Goal: Check status: Check status

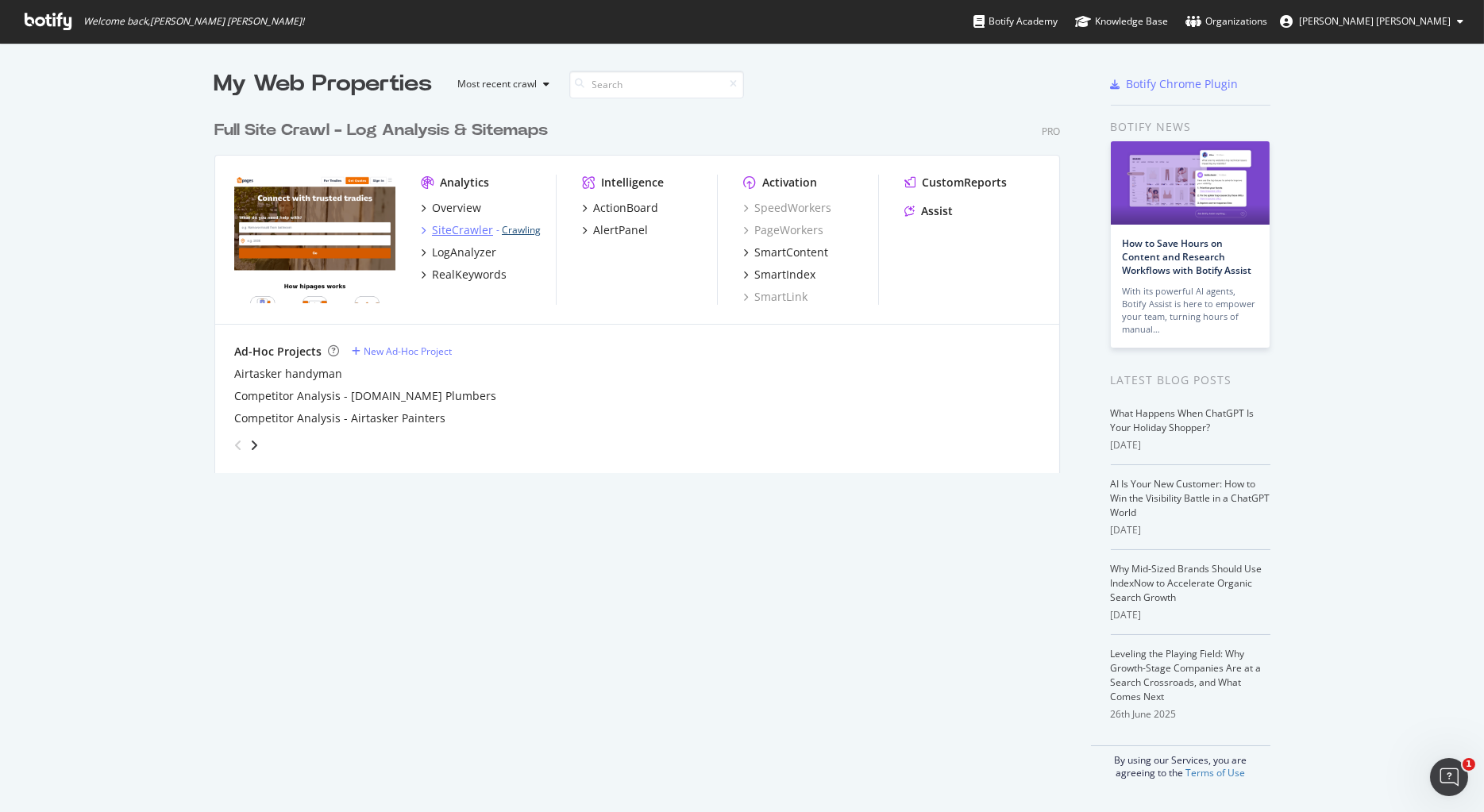
click at [522, 233] on link "Crawling" at bounding box center [522, 229] width 39 height 13
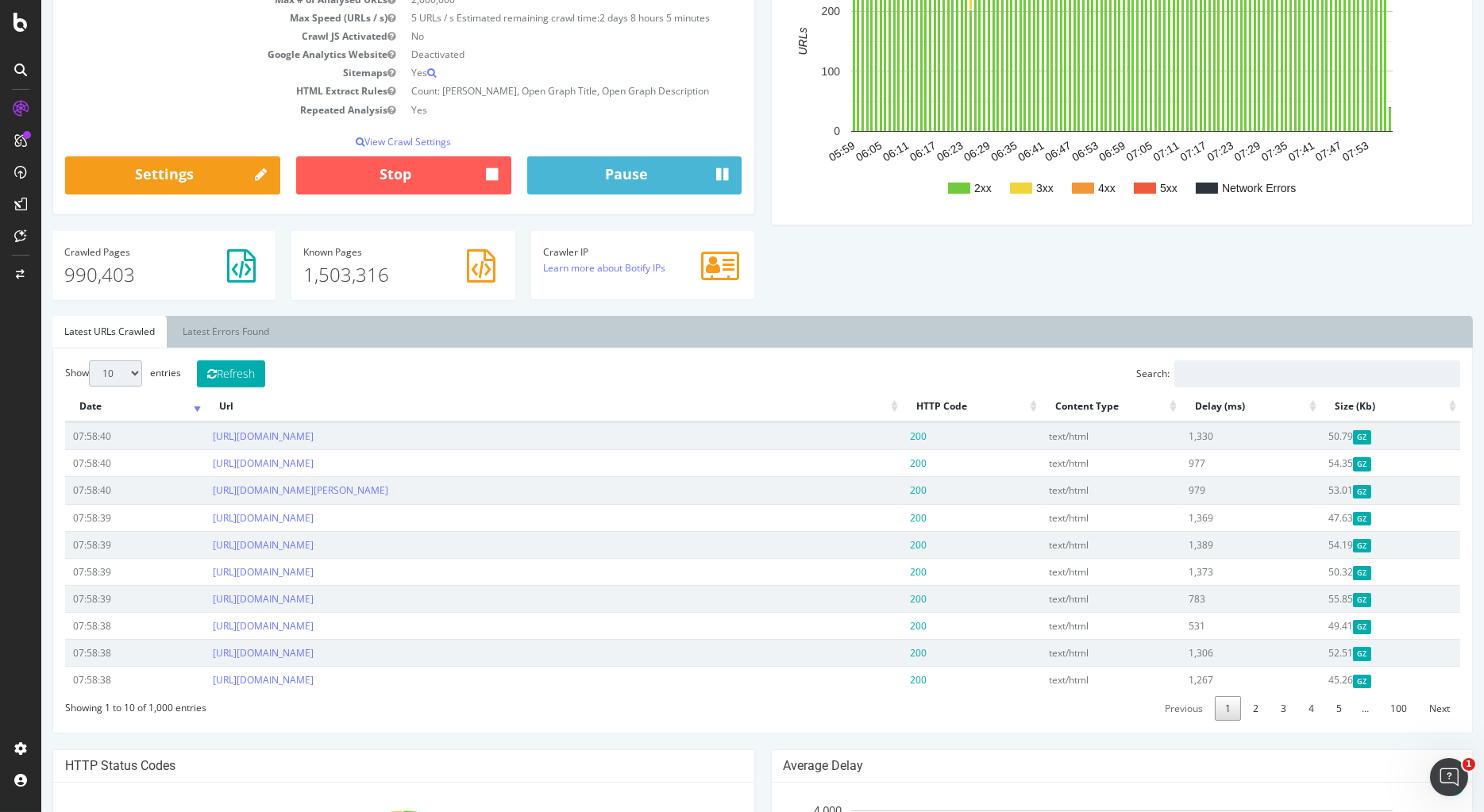
scroll to position [254, 0]
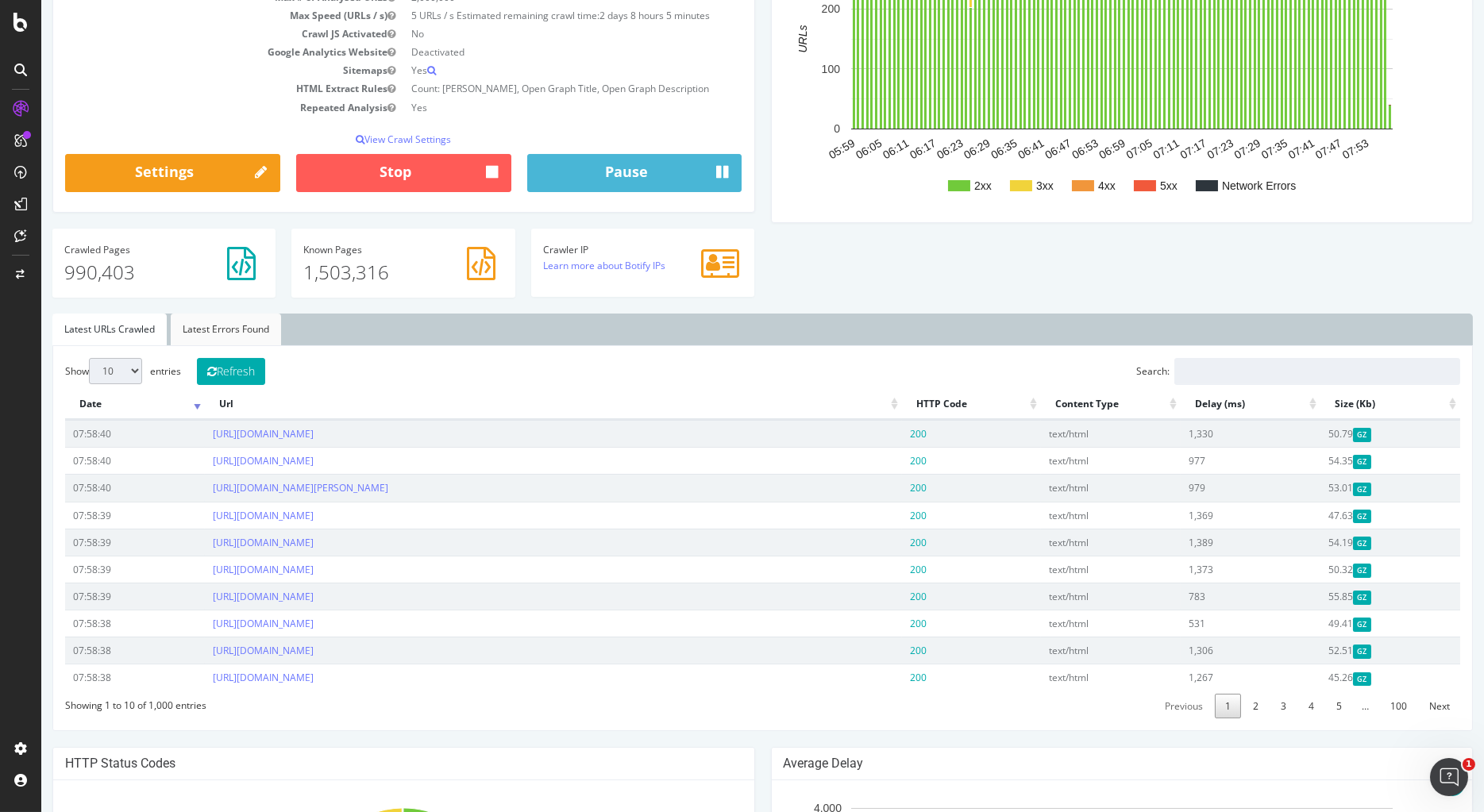
click at [217, 332] on link "Latest Errors Found" at bounding box center [226, 330] width 110 height 32
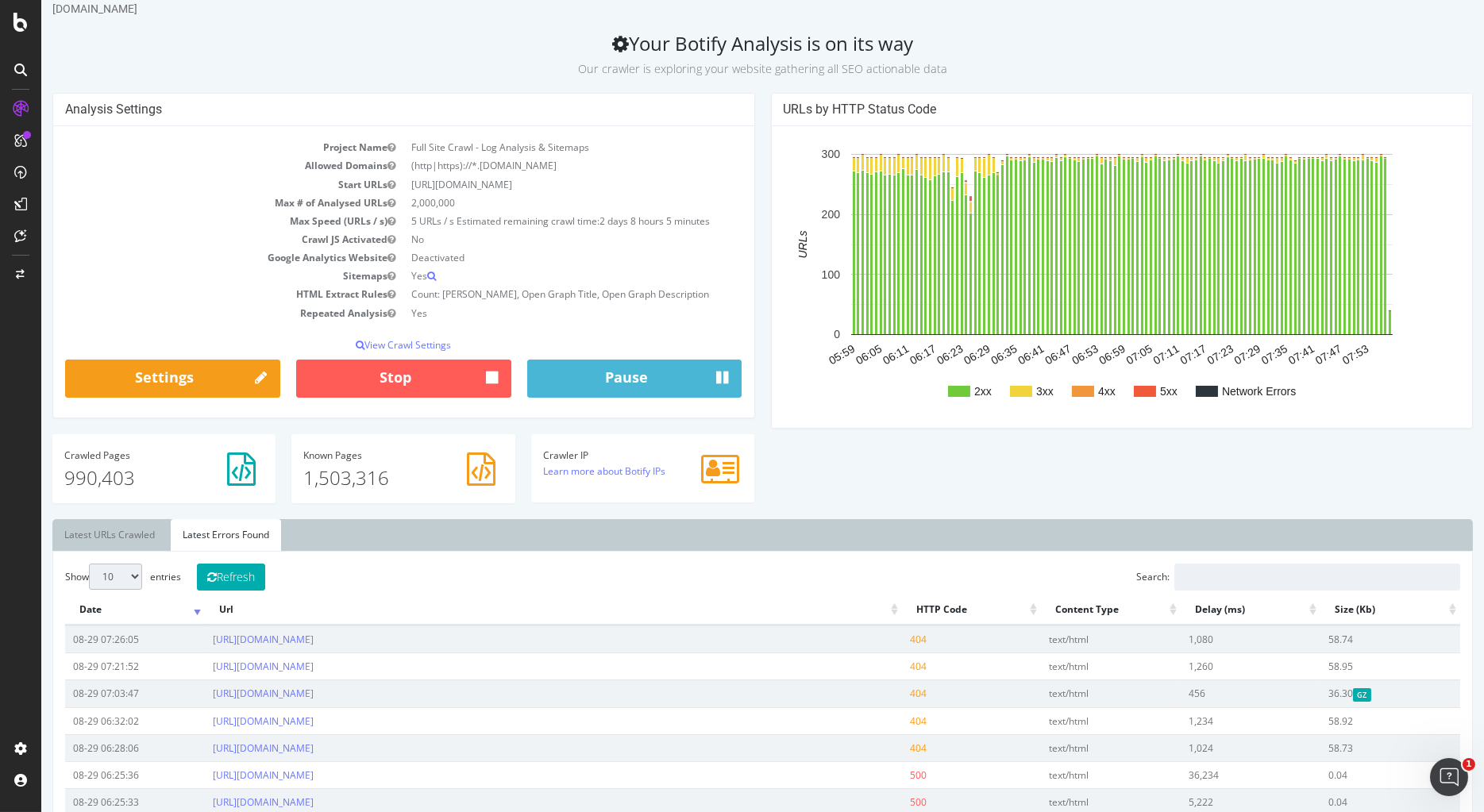
scroll to position [0, 0]
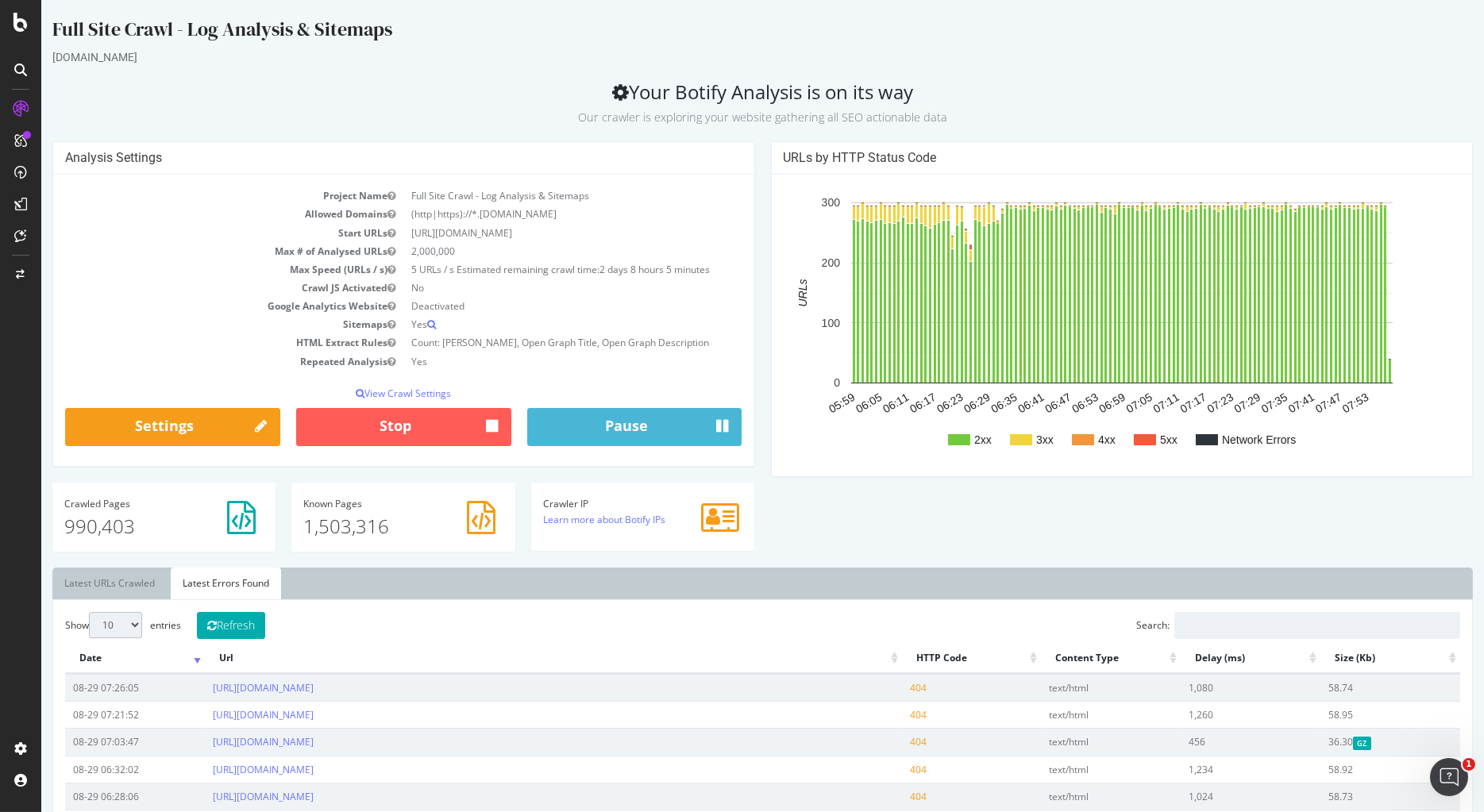
click at [79, 511] on div "Crawled Pages 990,403" at bounding box center [164, 519] width 199 height 41
click at [180, 500] on h4 "Crawled Pages" at bounding box center [164, 504] width 199 height 11
click at [137, 598] on link "Latest URLs Crawled" at bounding box center [109, 584] width 115 height 32
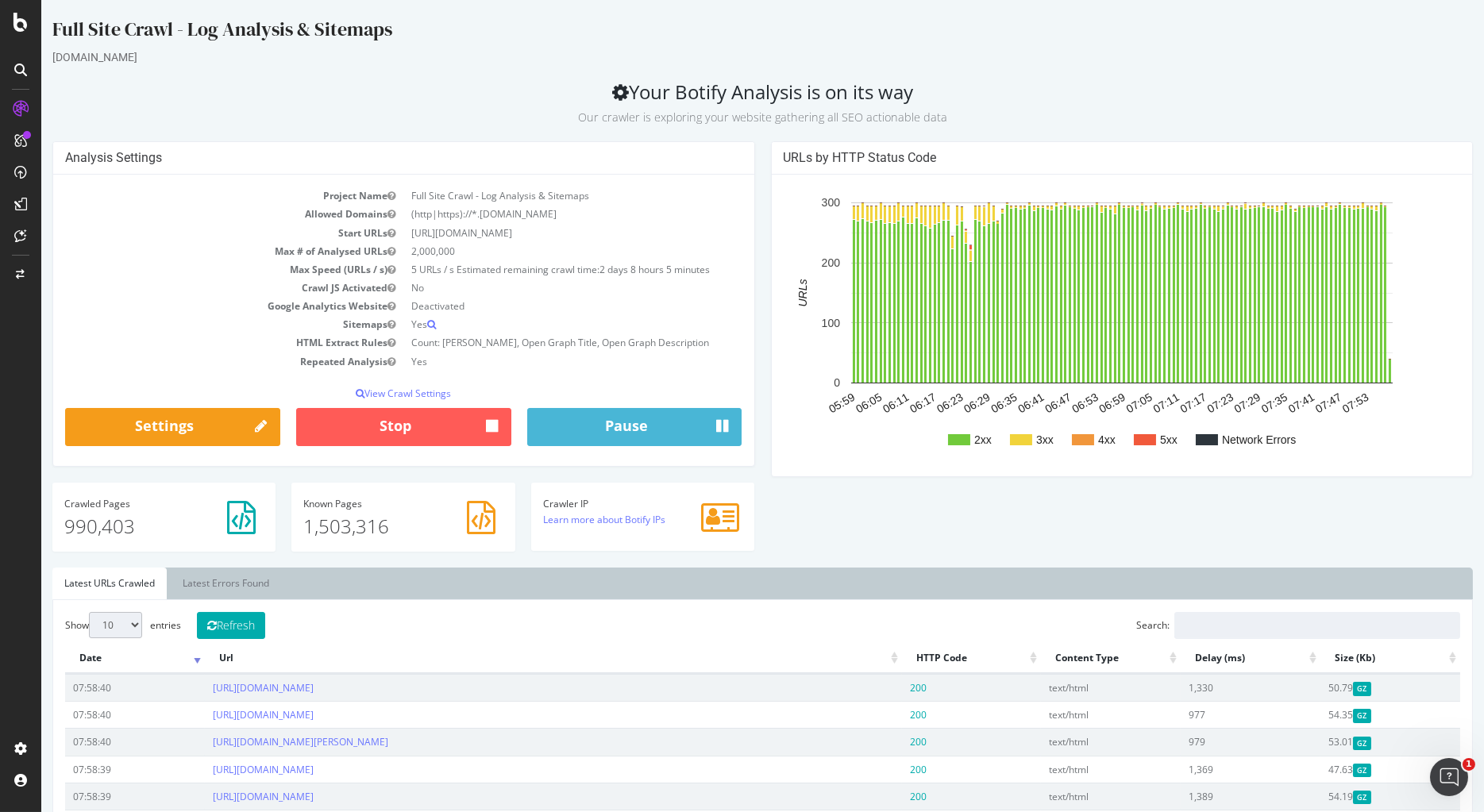
click at [1320, 47] on div "Full Site Crawl - Log Analysis & Sitemaps" at bounding box center [762, 33] width 1421 height 34
